Goal: Entertainment & Leisure: Consume media (video, audio)

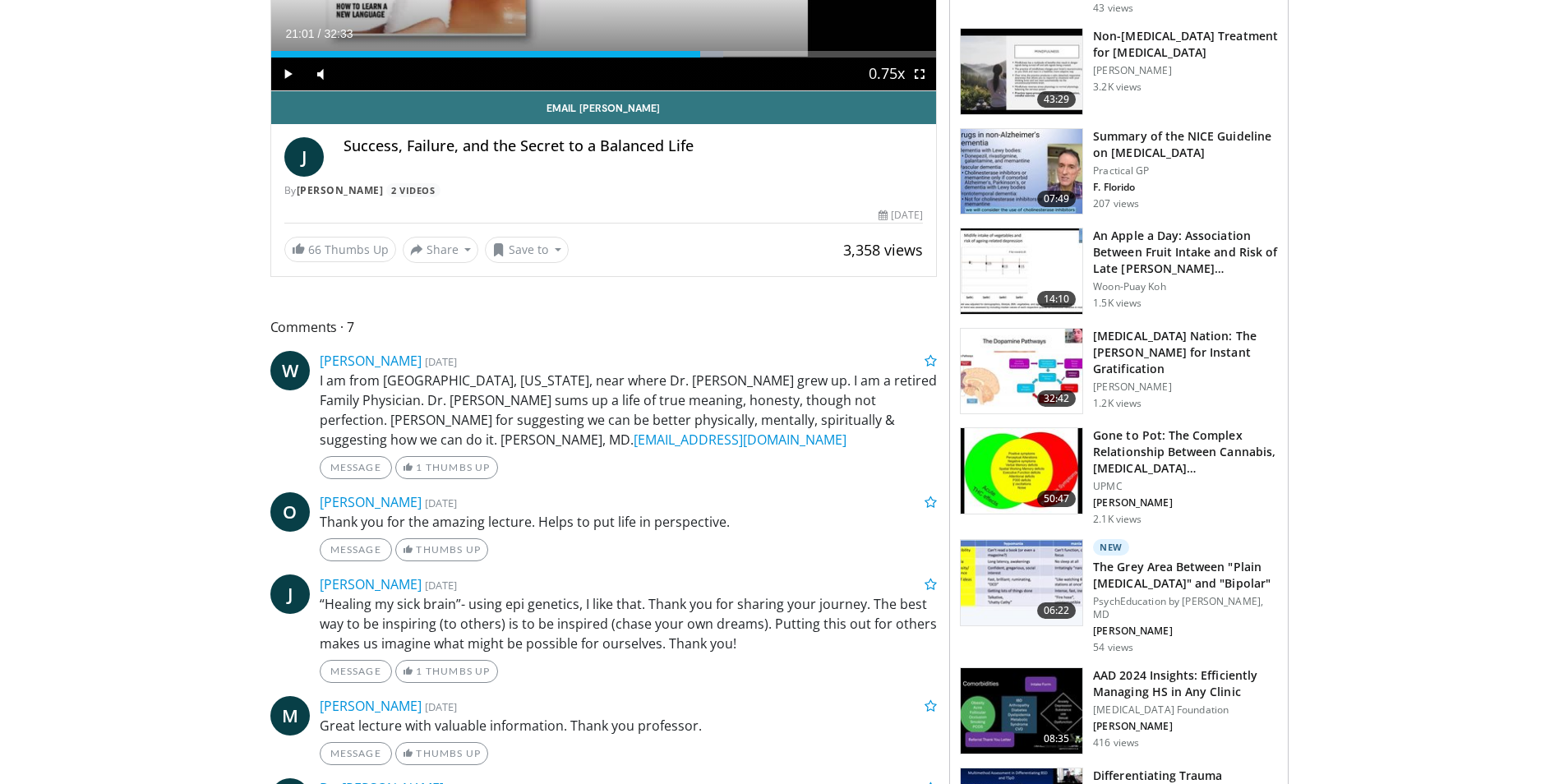
click at [586, 60] on div "Current Time 21:01 / Duration 32:33 Play Skip Backward Skip Forward Mute Loaded…" at bounding box center [603, 73] width 666 height 33
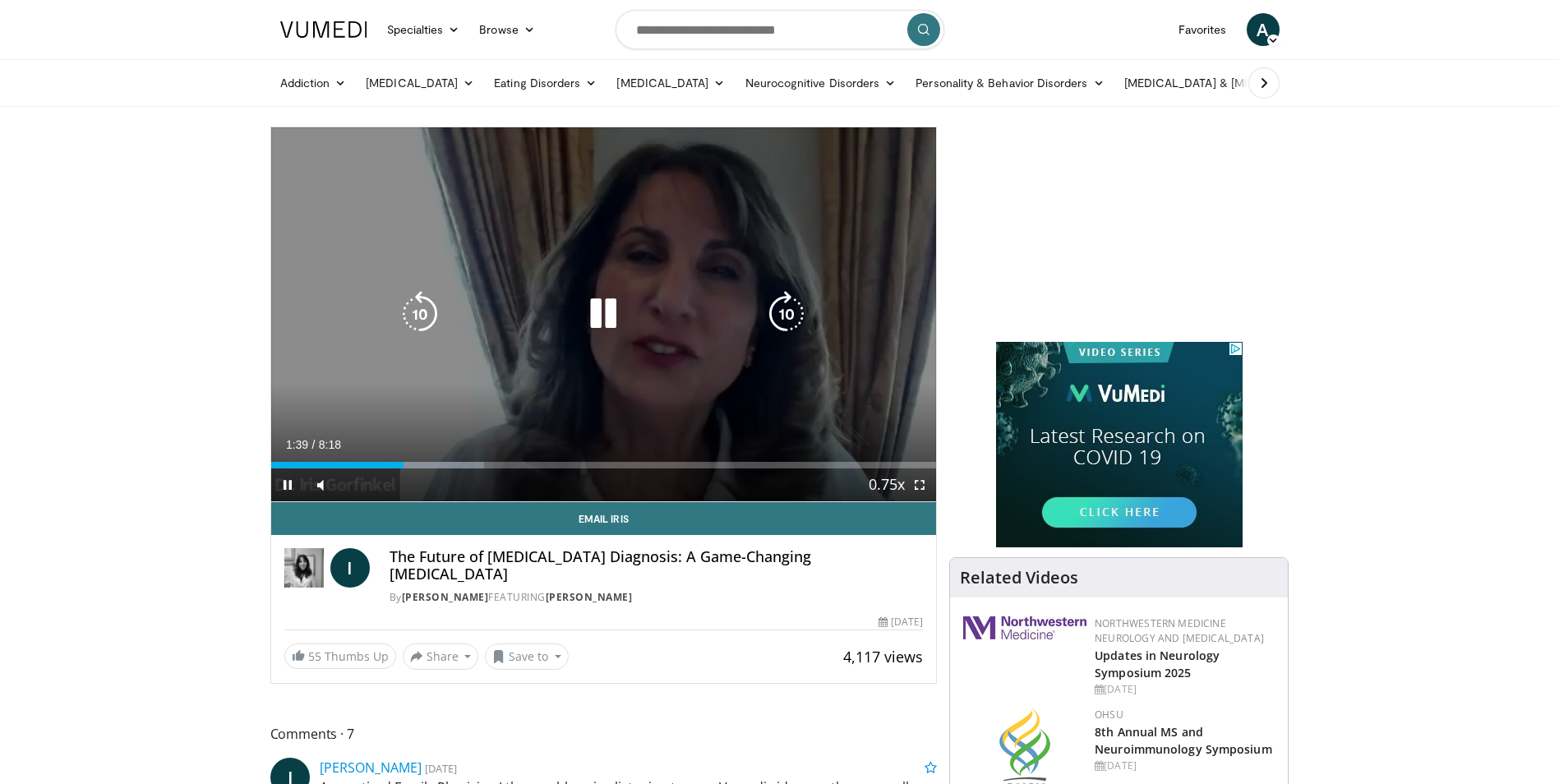
click at [666, 346] on div "10 seconds Tap to unmute" at bounding box center [603, 313] width 666 height 374
